Goal: Task Accomplishment & Management: Manage account settings

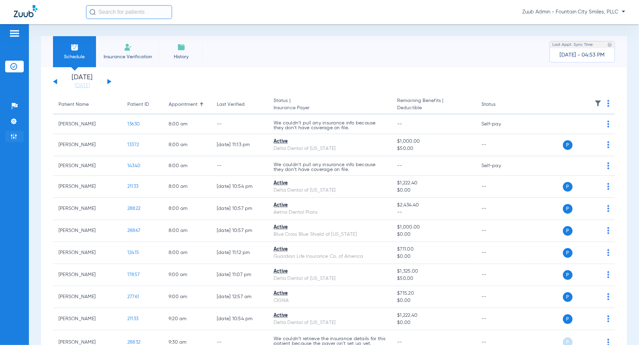
click at [14, 139] on img at bounding box center [13, 136] width 7 height 7
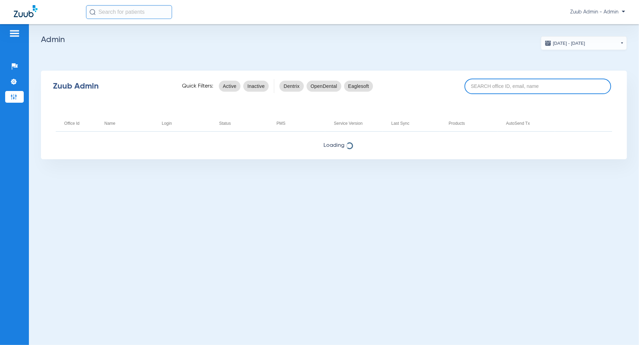
click at [526, 92] on input at bounding box center [538, 86] width 147 height 15
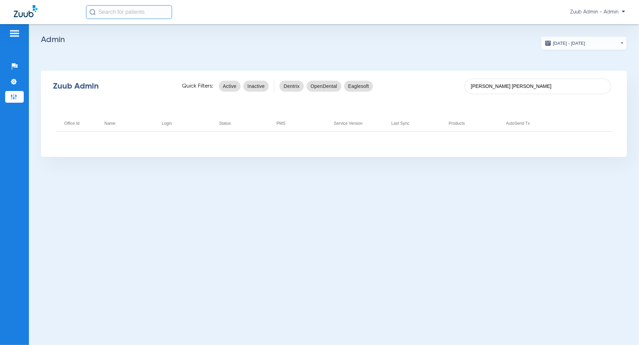
drag, startPoint x: 510, startPoint y: 87, endPoint x: 448, endPoint y: 87, distance: 62.3
click at [448, 87] on div "Zuub Admin Quick Filters: Active Inactive Dentrix OpenDental Eaglesoft warner r…" at bounding box center [334, 86] width 586 height 28
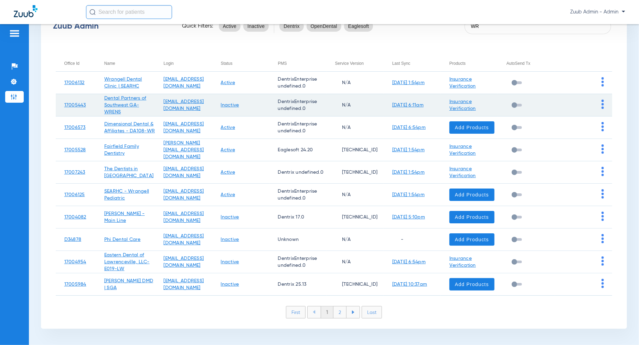
scroll to position [63, 0]
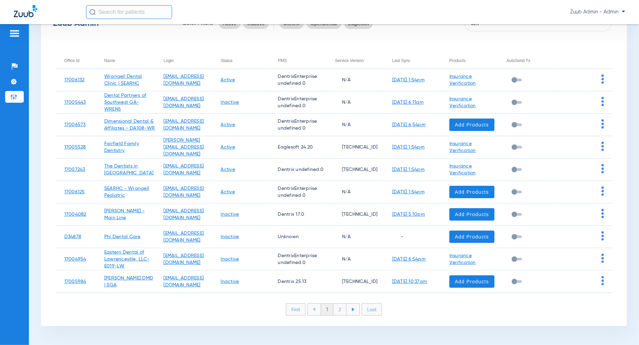
type input "WR"
click at [342, 307] on li "2" at bounding box center [340, 309] width 13 height 12
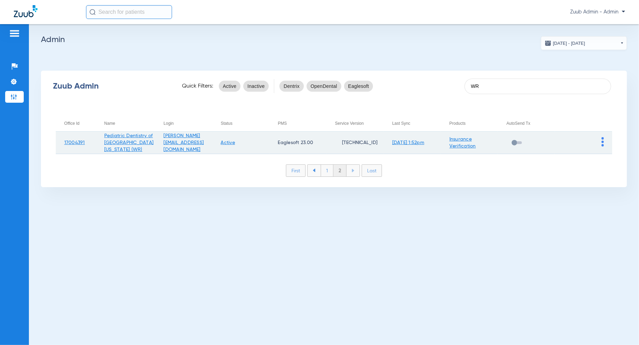
click at [604, 145] on img at bounding box center [603, 141] width 2 height 9
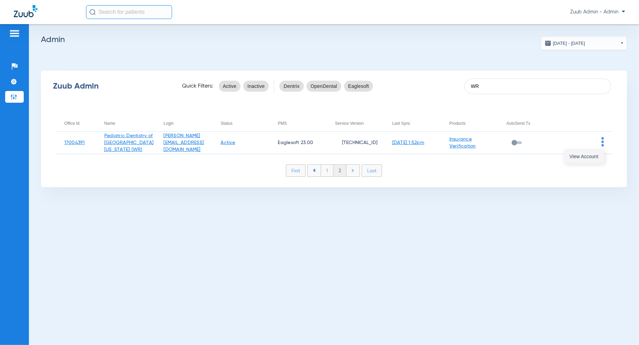
click at [585, 156] on span "View Account" at bounding box center [584, 156] width 29 height 5
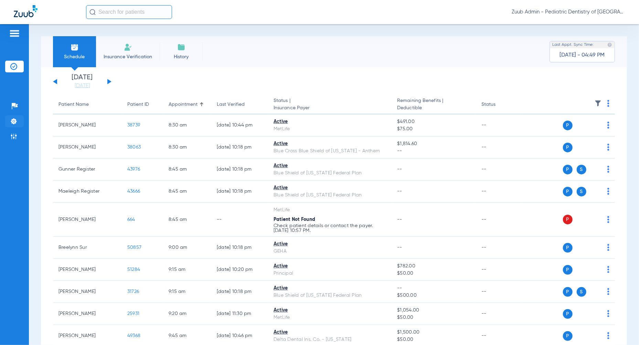
click at [15, 123] on img at bounding box center [13, 121] width 7 height 7
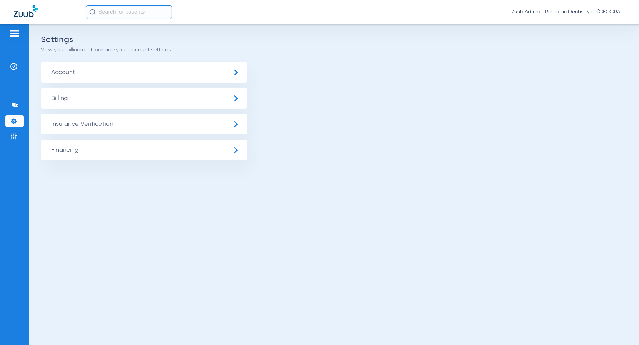
click at [54, 124] on span "Insurance Verification" at bounding box center [144, 124] width 207 height 21
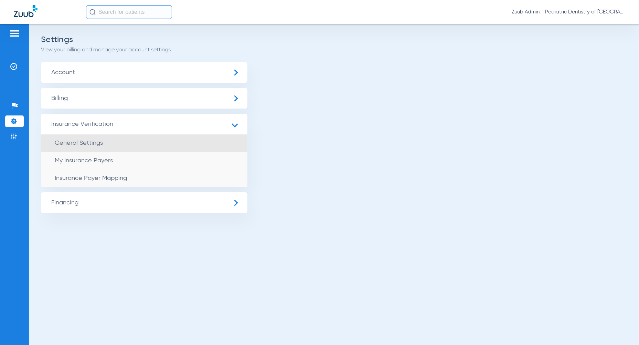
click at [79, 140] on span "General Settings" at bounding box center [79, 143] width 48 height 6
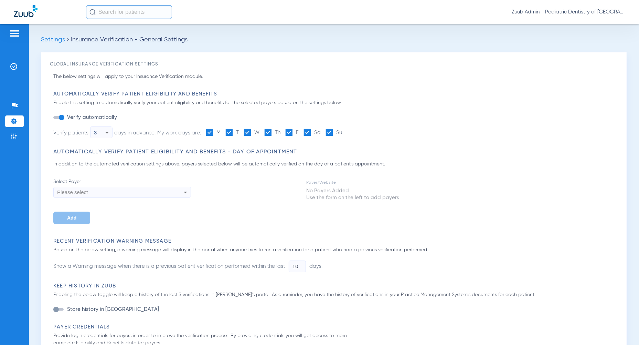
type input "18"
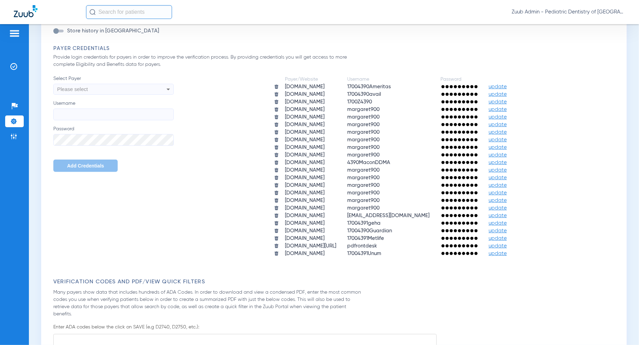
scroll to position [264, 0]
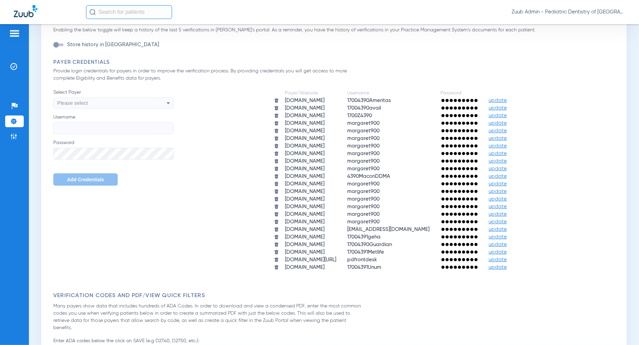
click at [507, 123] on span "update" at bounding box center [498, 123] width 18 height 5
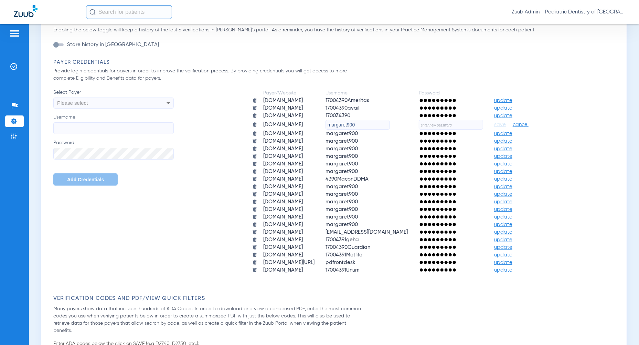
drag, startPoint x: 390, startPoint y: 126, endPoint x: 347, endPoint y: 126, distance: 42.7
click at [347, 126] on tr "[DOMAIN_NAME] margaret900 save cancel" at bounding box center [396, 125] width 298 height 10
paste input "17004391DD"
type input "17004391DD"
click at [467, 124] on input "text" at bounding box center [451, 125] width 64 height 10
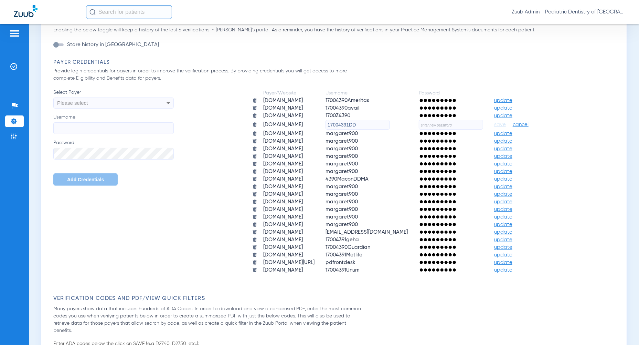
paste input "wiDUuHSQrTAr23@"
type input "wiDUuHSQrTAr23@"
click at [506, 125] on span "save" at bounding box center [500, 125] width 12 height 6
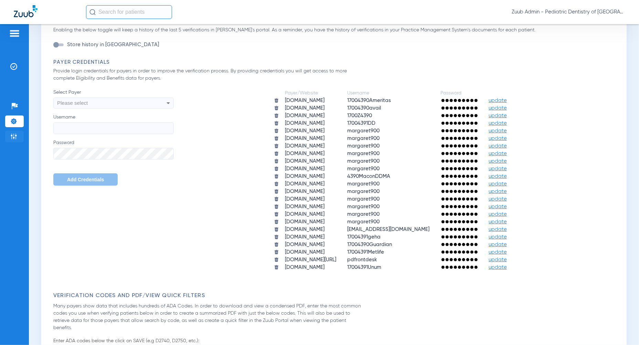
click at [13, 137] on img at bounding box center [13, 136] width 7 height 7
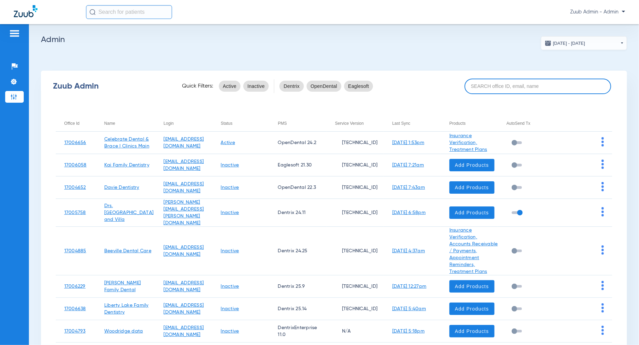
click at [494, 91] on input at bounding box center [538, 86] width 147 height 15
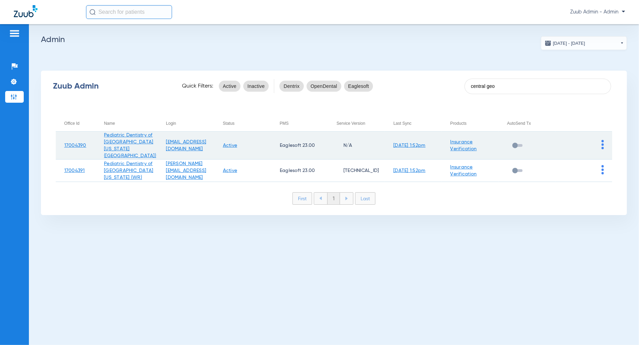
type input "central geo"
click at [603, 140] on img at bounding box center [603, 144] width 2 height 9
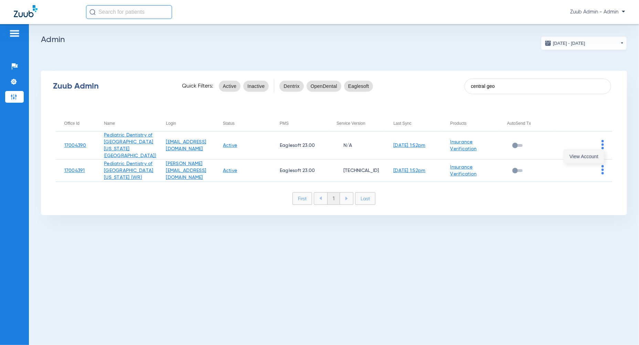
click at [593, 159] on button "View Account" at bounding box center [584, 156] width 40 height 14
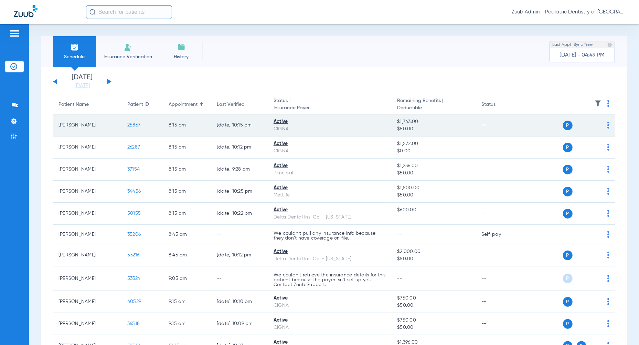
click at [134, 126] on span "25867" at bounding box center [133, 125] width 13 height 5
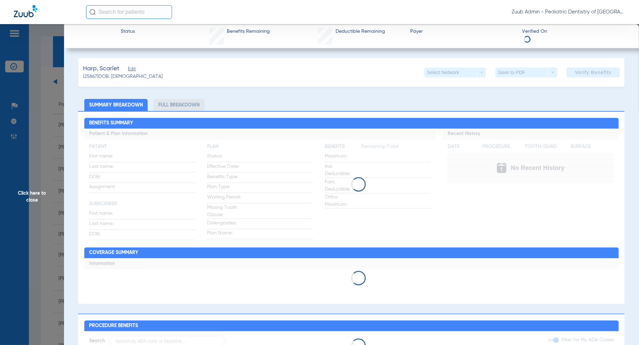
click at [39, 118] on span "Click here to close" at bounding box center [32, 196] width 64 height 345
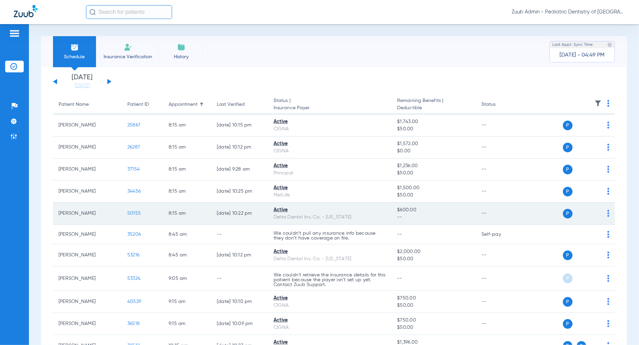
click at [137, 212] on span "50155" at bounding box center [133, 213] width 13 height 5
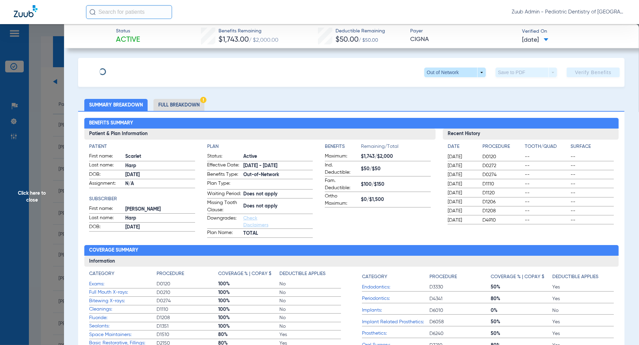
type input "[PERSON_NAME]"
type input "[DATE]"
type input "097619300"
type input "2014600023"
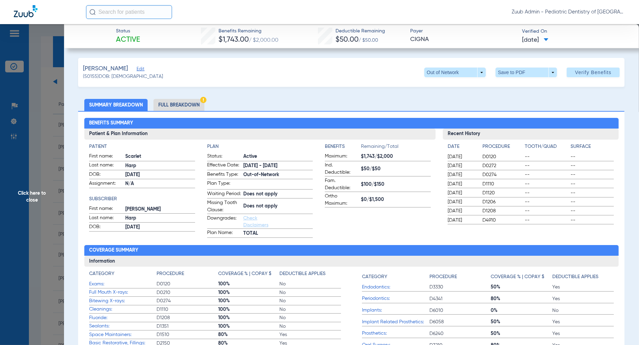
click at [144, 66] on div "[PERSON_NAME]" at bounding box center [123, 68] width 80 height 9
click at [143, 71] on span "Edit" at bounding box center [140, 69] width 6 height 7
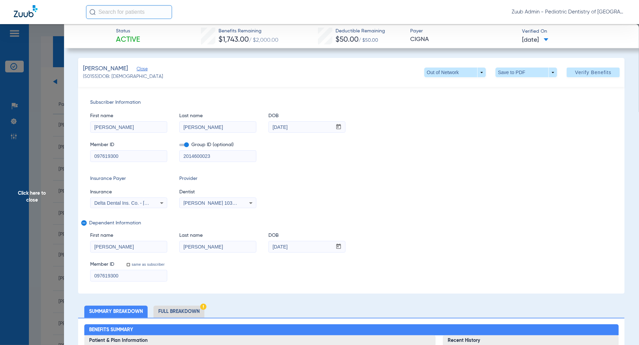
drag, startPoint x: 130, startPoint y: 157, endPoint x: 84, endPoint y: 155, distance: 46.2
click at [84, 155] on div "Subscriber Information First name [PERSON_NAME] Last name [PERSON_NAME] mm / dd…" at bounding box center [351, 190] width 547 height 207
click at [304, 132] on div "mm / dd / yyyy [DATE]" at bounding box center [307, 127] width 77 height 12
drag, startPoint x: 303, startPoint y: 127, endPoint x: 270, endPoint y: 127, distance: 33.1
click at [270, 127] on input "[DATE]" at bounding box center [300, 127] width 63 height 11
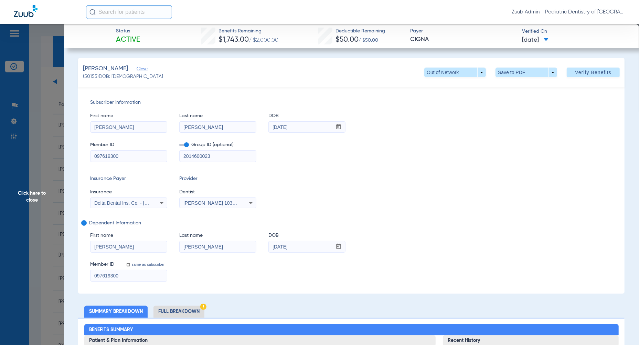
drag, startPoint x: 109, startPoint y: 70, endPoint x: 83, endPoint y: 67, distance: 27.0
click at [83, 67] on div "[PERSON_NAME] (50155) DOB: [DEMOGRAPHIC_DATA] Out of Network arrow_drop_down Sa…" at bounding box center [351, 72] width 547 height 29
copy span "[PERSON_NAME]"
click at [32, 124] on span "Click here to close" at bounding box center [32, 196] width 64 height 345
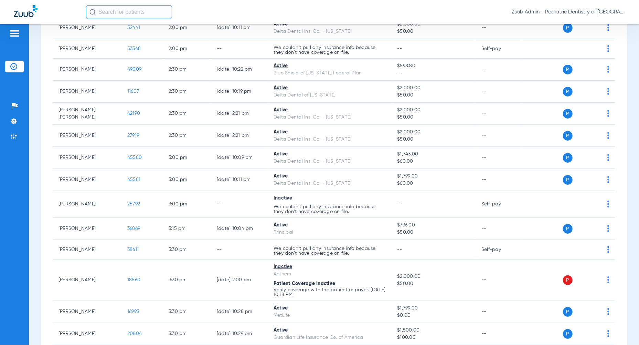
scroll to position [768, 0]
